Goal: Task Accomplishment & Management: Use online tool/utility

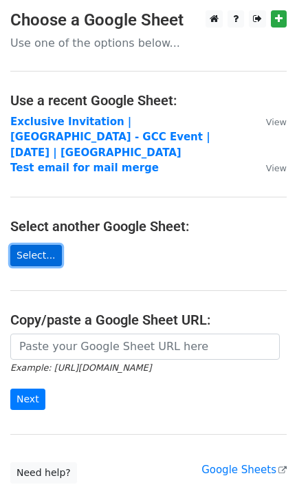
click at [32, 245] on link "Select..." at bounding box center [36, 255] width 52 height 21
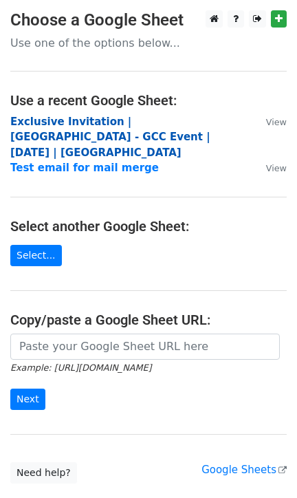
click at [62, 120] on strong "Exclusive Invitation | [GEOGRAPHIC_DATA] - GCC Event | [DATE] | [GEOGRAPHIC_DAT…" at bounding box center [110, 137] width 200 height 43
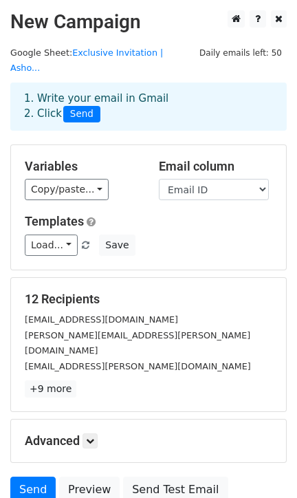
scroll to position [89, 0]
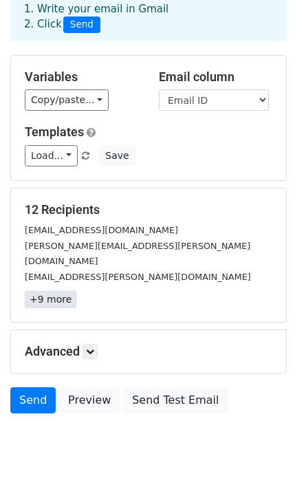
click at [41, 291] on link "+9 more" at bounding box center [51, 299] width 52 height 17
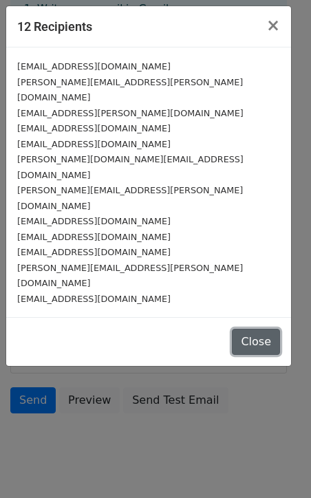
click at [255, 329] on button "Close" at bounding box center [256, 342] width 48 height 26
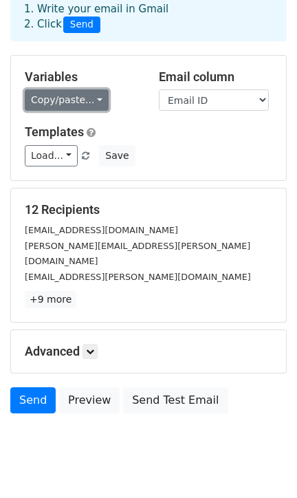
click at [89, 89] on link "Copy/paste..." at bounding box center [67, 99] width 84 height 21
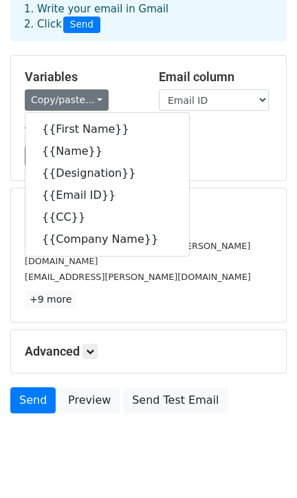
click at [120, 69] on h5 "Variables" at bounding box center [81, 76] width 113 height 15
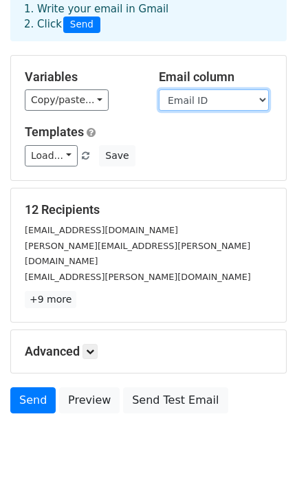
click at [259, 89] on select "First Name Name Designation Email ID CC Company Name" at bounding box center [214, 99] width 110 height 21
click at [174, 344] on h5 "Advanced" at bounding box center [149, 351] width 248 height 15
